Goal: Submit feedback/report problem

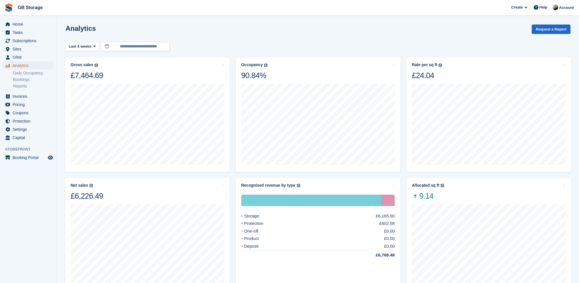
click at [27, 64] on span "Analytics" at bounding box center [30, 66] width 34 height 8
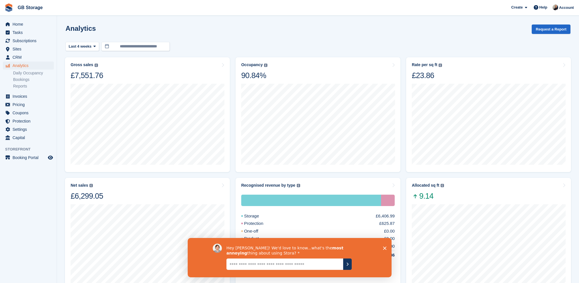
click at [316, 263] on textarea "Give it to us straight... we can take it" at bounding box center [284, 263] width 117 height 11
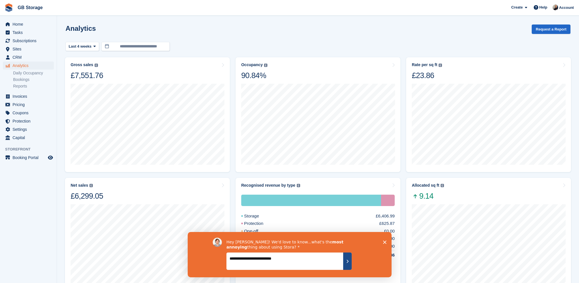
type textarea "**********"
click at [348, 258] on button "Submit your response" at bounding box center [347, 260] width 9 height 17
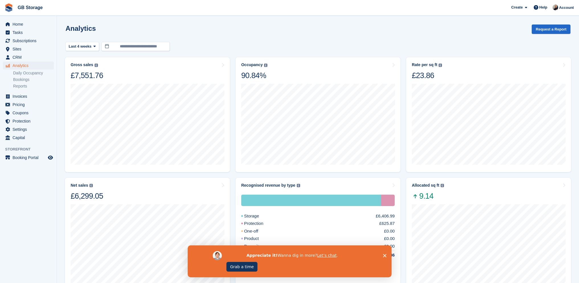
click at [384, 254] on polygon "Close survey" at bounding box center [384, 254] width 3 height 3
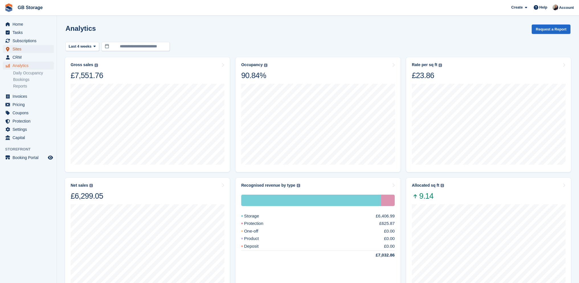
click at [37, 46] on span "Sites" at bounding box center [30, 49] width 34 height 8
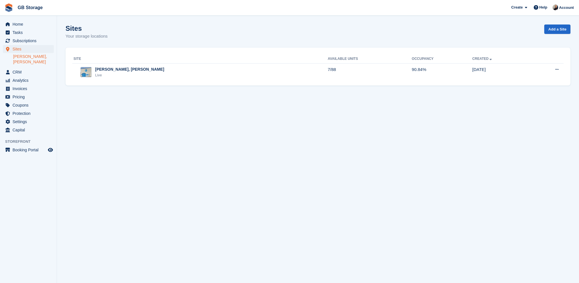
click at [35, 54] on link "[PERSON_NAME], [PERSON_NAME]" at bounding box center [33, 59] width 41 height 11
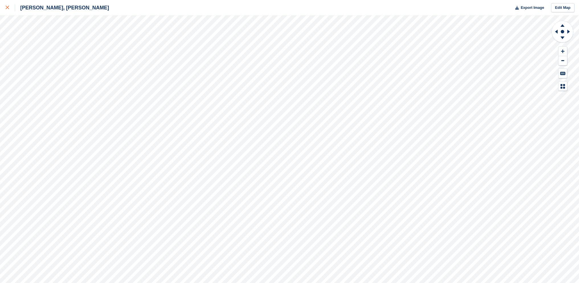
click at [6, 8] on icon at bounding box center [7, 7] width 3 height 3
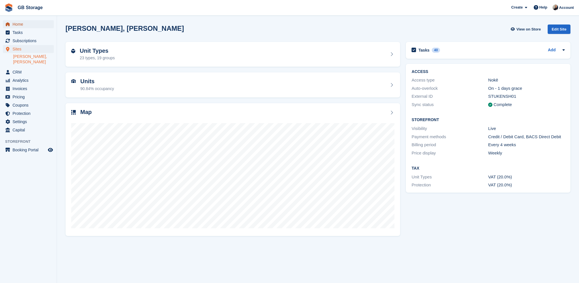
click at [24, 26] on span "Home" at bounding box center [30, 24] width 34 height 8
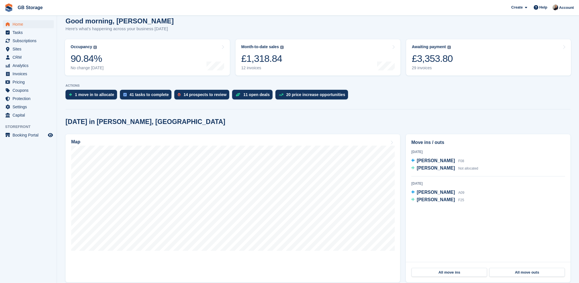
scroll to position [28, 0]
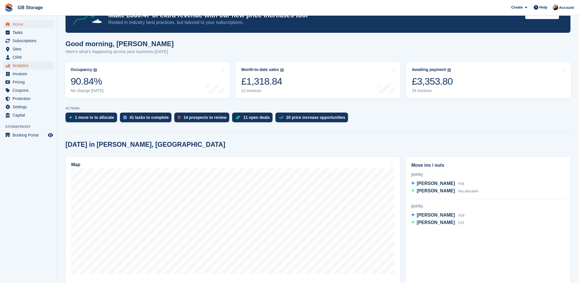
click at [28, 65] on span "Analytics" at bounding box center [30, 66] width 34 height 8
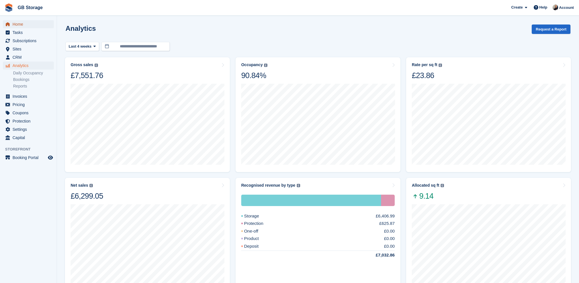
click at [26, 23] on span "Home" at bounding box center [30, 24] width 34 height 8
